Goal: Information Seeking & Learning: Find specific fact

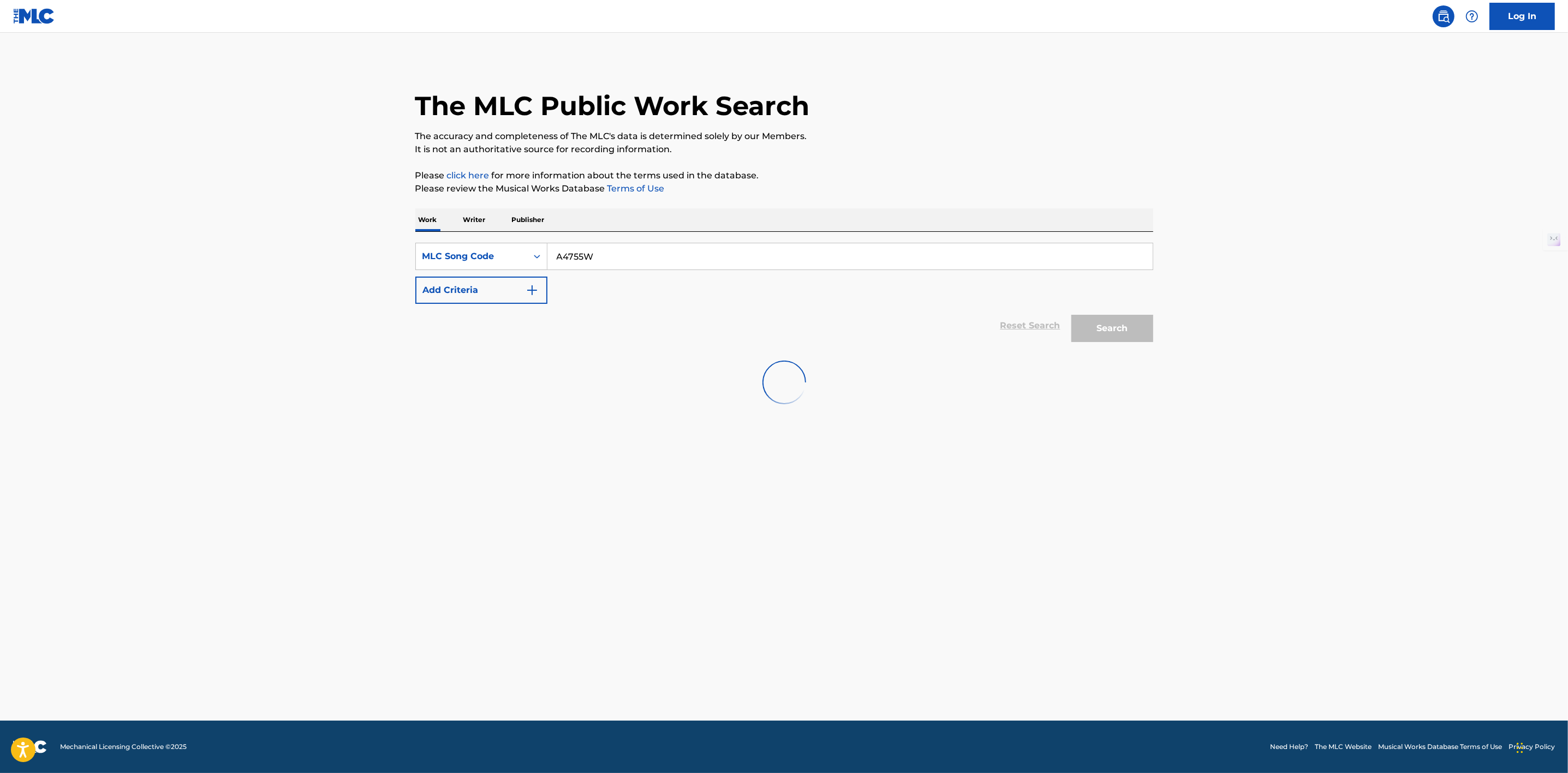
click at [555, 256] on input "A4755W" at bounding box center [850, 256] width 605 height 26
click at [1021, 329] on div "Reset Search Search" at bounding box center [784, 325] width 738 height 43
click at [464, 220] on p "Writer" at bounding box center [475, 219] width 29 height 23
click at [434, 216] on p "Work" at bounding box center [428, 219] width 25 height 23
click at [578, 261] on input "Search Form" at bounding box center [850, 256] width 605 height 26
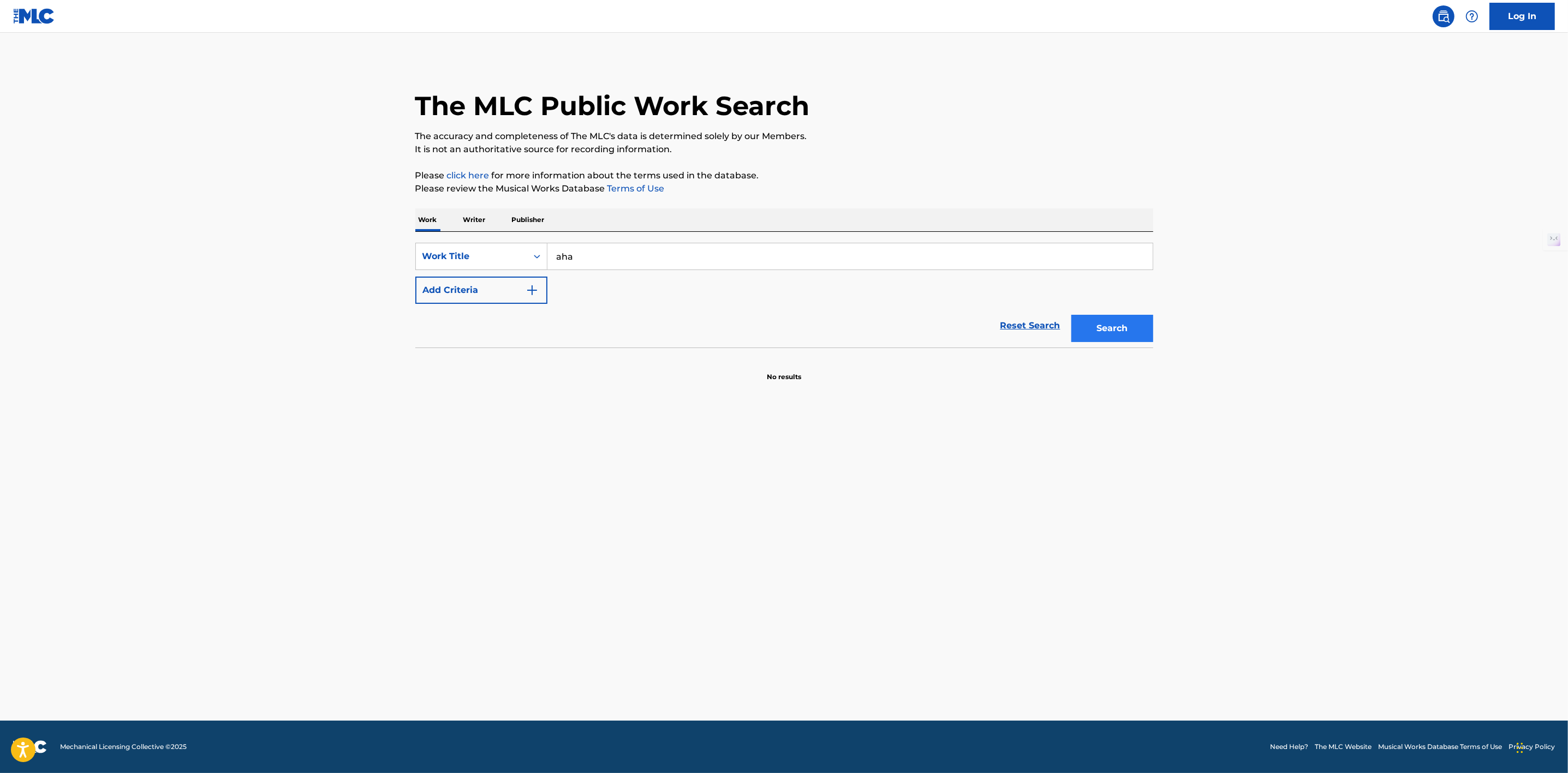
type input "aha"
click at [1093, 326] on button "Search" at bounding box center [1112, 328] width 82 height 27
